Goal: Information Seeking & Learning: Check status

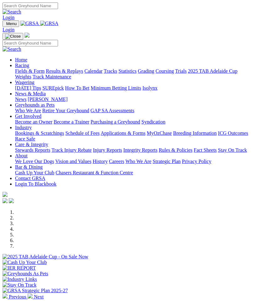
click at [5, 25] on img "Toggle navigation" at bounding box center [5, 25] width 0 height 0
click at [29, 67] on link "Racing" at bounding box center [22, 65] width 14 height 5
click at [59, 74] on link "Results & Replays" at bounding box center [64, 70] width 37 height 5
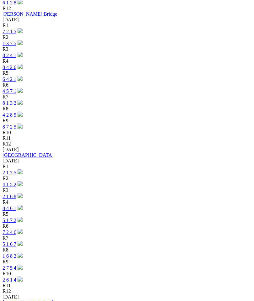
scroll to position [908, 0]
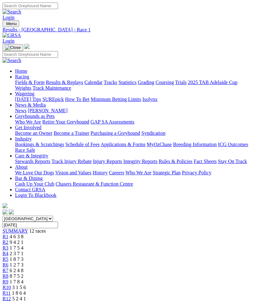
click at [16, 228] on span "SUMMARY" at bounding box center [15, 230] width 25 height 5
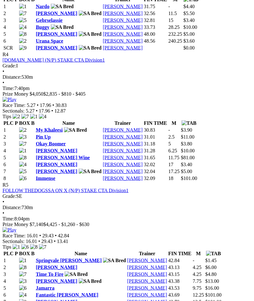
scroll to position [643, 0]
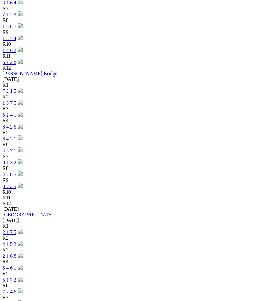
scroll to position [842, 0]
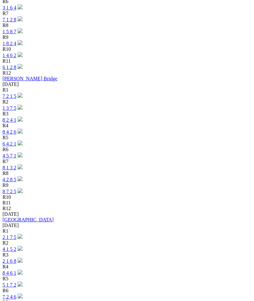
click at [16, 234] on link "2 1 7 5" at bounding box center [10, 236] width 14 height 5
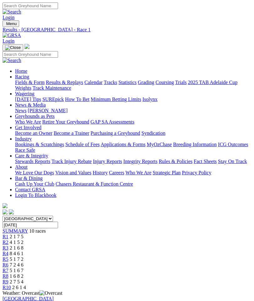
click at [17, 228] on span "SUMMARY" at bounding box center [15, 230] width 25 height 5
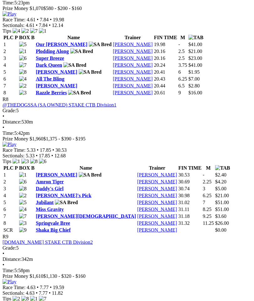
scroll to position [1045, 0]
